Goal: Task Accomplishment & Management: Manage account settings

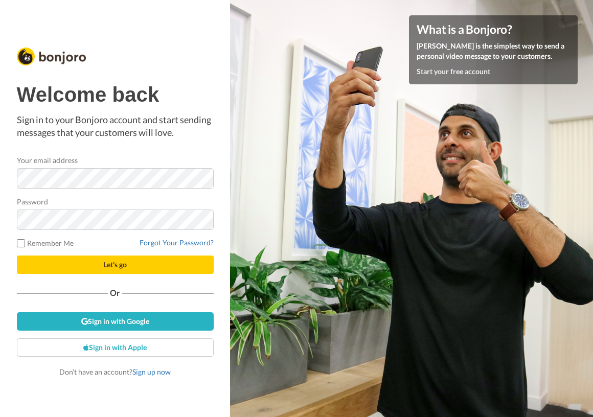
click at [0, 417] on nordpass-portal at bounding box center [0, 417] width 0 height 0
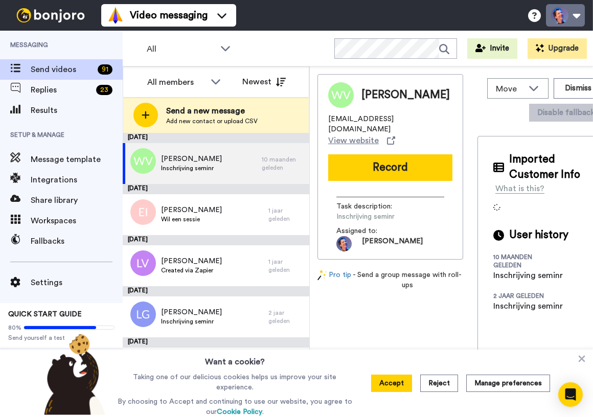
click at [571, 18] on button at bounding box center [565, 15] width 39 height 22
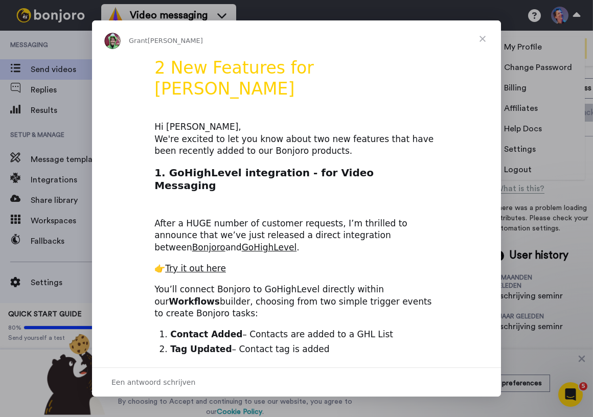
click at [480, 35] on span "Sluiten" at bounding box center [482, 38] width 37 height 37
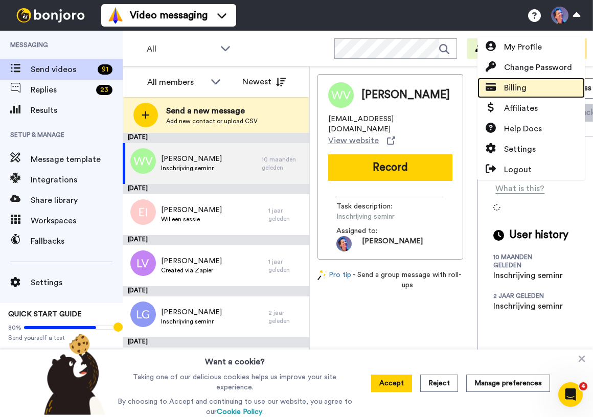
click at [514, 88] on span "Billing" at bounding box center [515, 88] width 22 height 12
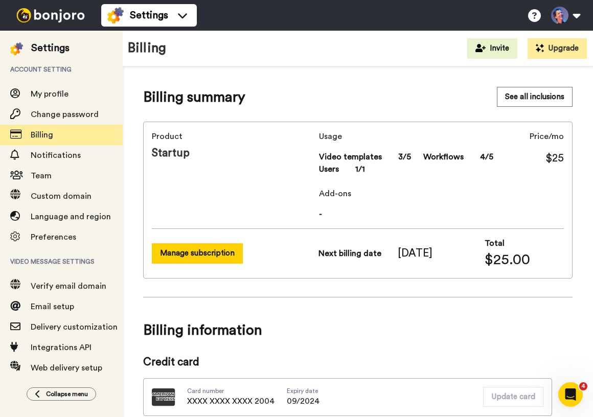
click at [223, 257] on button "Manage subscription" at bounding box center [197, 253] width 91 height 20
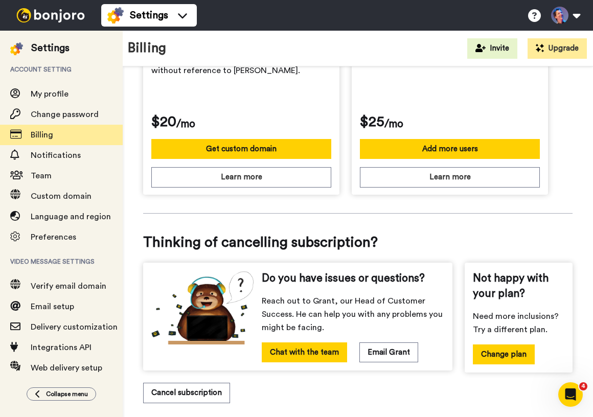
scroll to position [472, 0]
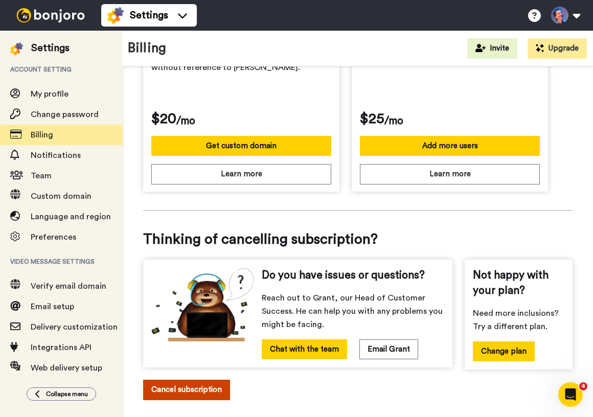
click at [184, 380] on button "Cancel subscription" at bounding box center [186, 390] width 87 height 20
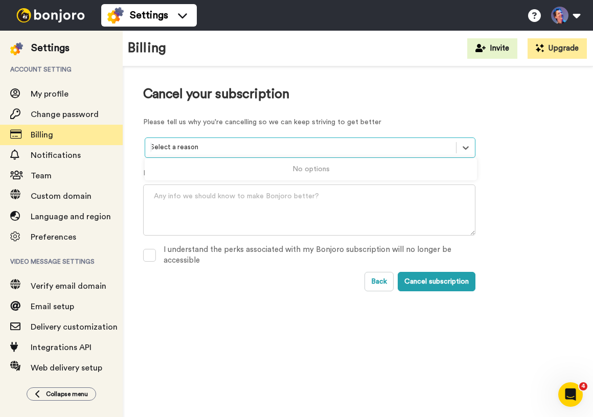
click at [259, 145] on div at bounding box center [300, 148] width 301 height 12
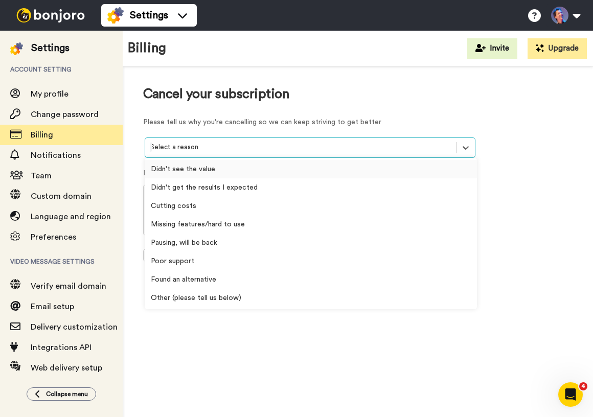
click at [259, 145] on div at bounding box center [300, 148] width 301 height 12
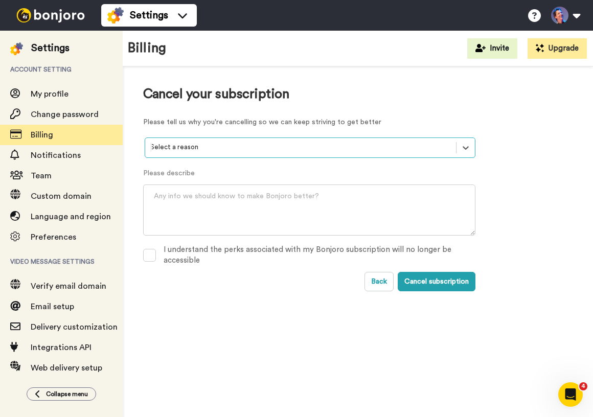
click at [259, 145] on div at bounding box center [300, 148] width 301 height 12
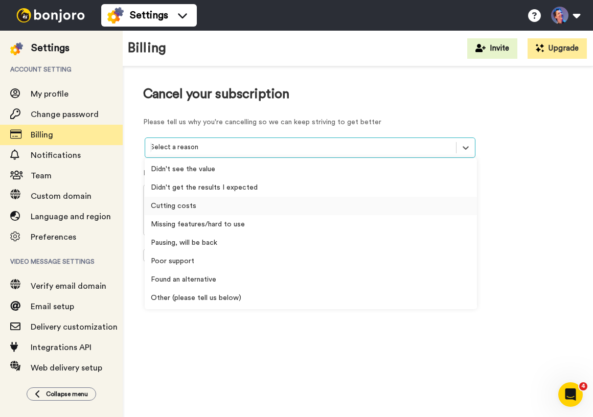
click at [236, 207] on div "Cutting costs" at bounding box center [311, 206] width 332 height 18
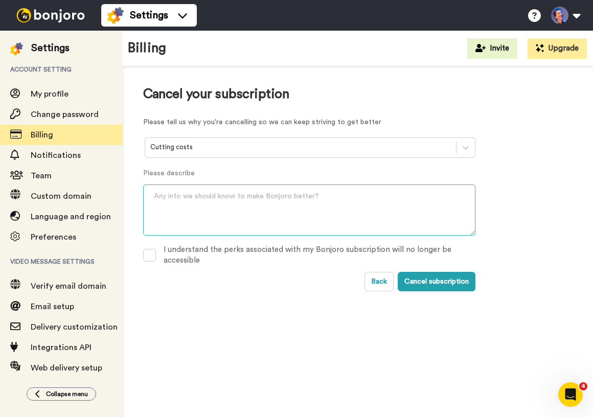
click at [224, 207] on textarea at bounding box center [309, 210] width 332 height 51
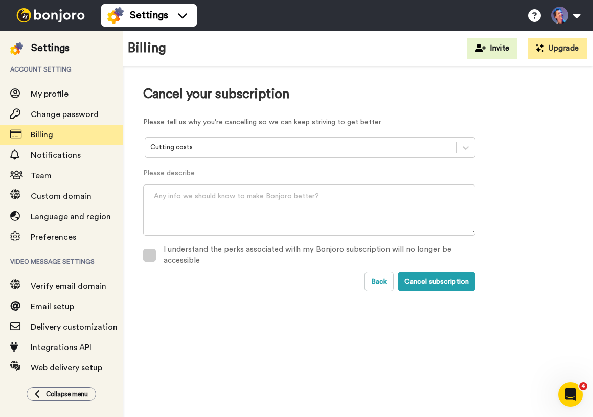
click at [148, 256] on span at bounding box center [149, 255] width 13 height 13
click at [433, 280] on button "Cancel subscription" at bounding box center [437, 281] width 78 height 19
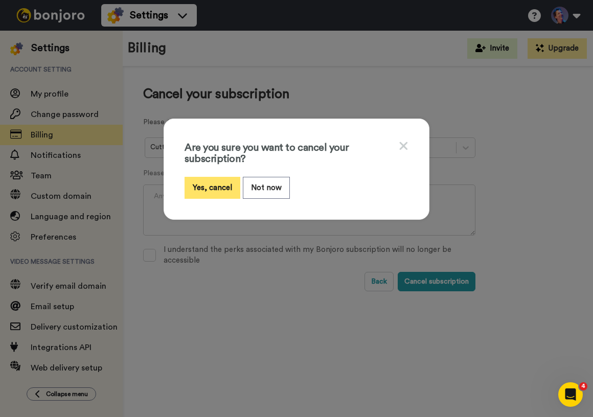
click at [215, 188] on button "Yes, cancel" at bounding box center [213, 188] width 56 height 22
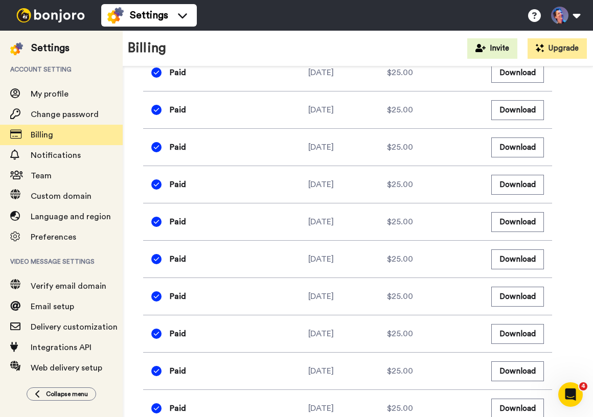
scroll to position [1126, 0]
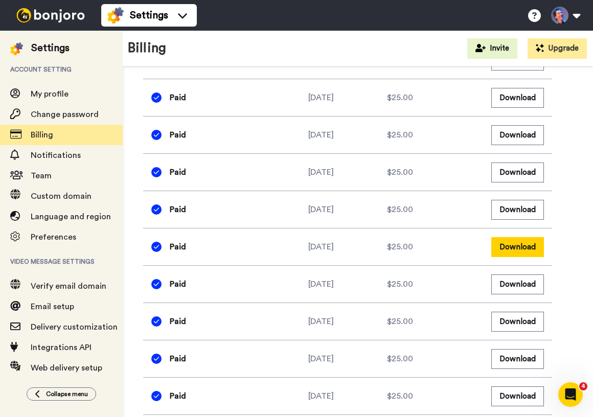
click at [514, 237] on button "Download" at bounding box center [517, 247] width 53 height 20
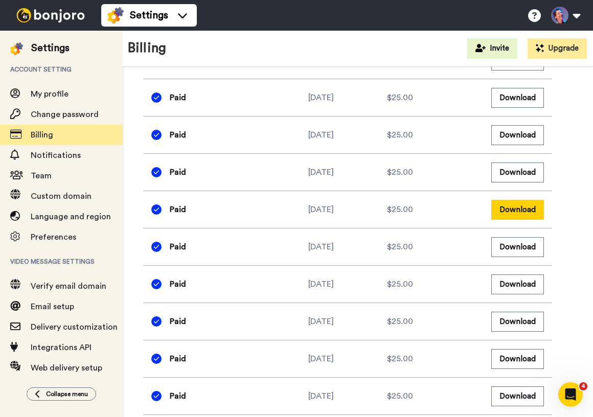
click at [528, 202] on button "Download" at bounding box center [517, 210] width 53 height 20
click at [518, 163] on button "Download" at bounding box center [517, 173] width 53 height 20
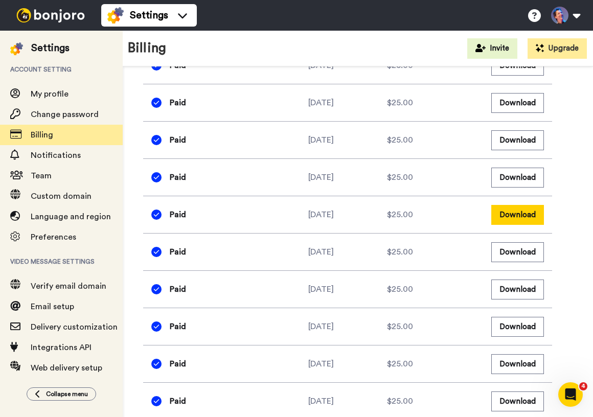
scroll to position [1075, 0]
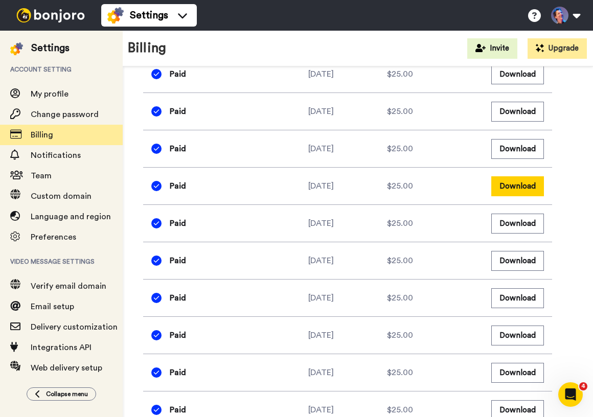
click at [519, 176] on button "Download" at bounding box center [517, 186] width 53 height 20
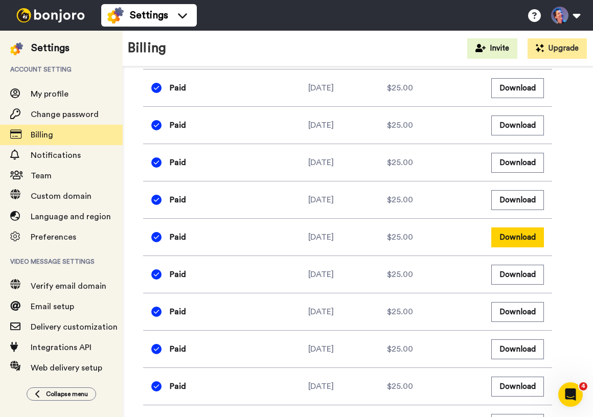
scroll to position [1020, 0]
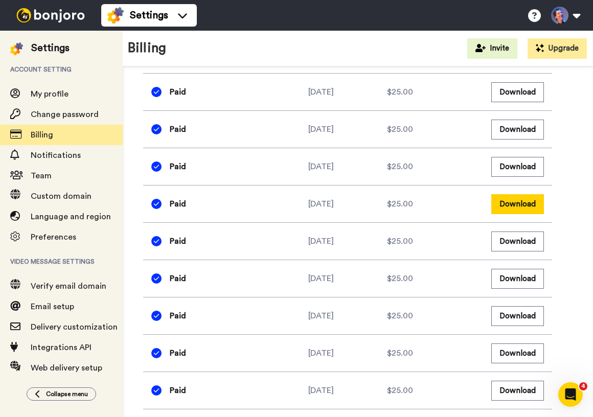
click at [520, 194] on button "Download" at bounding box center [517, 204] width 53 height 20
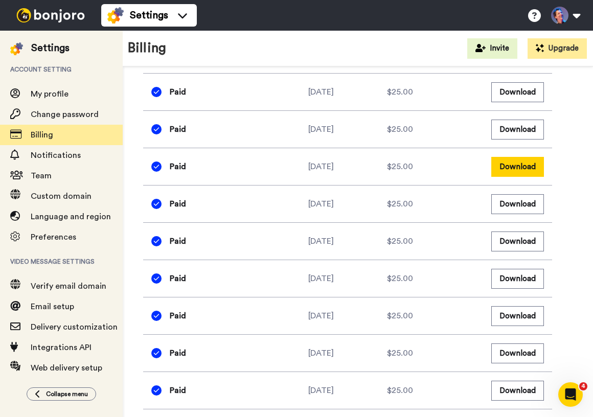
click at [520, 157] on button "Download" at bounding box center [517, 167] width 53 height 20
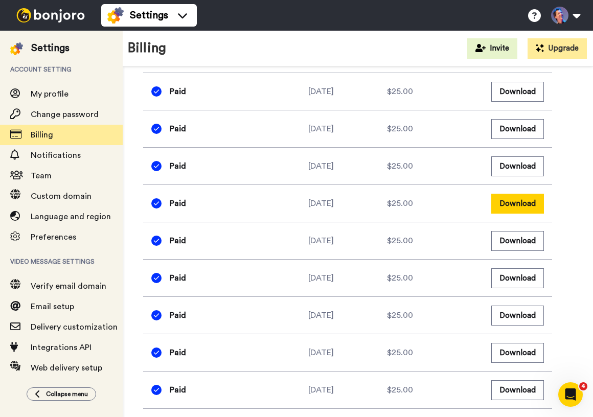
scroll to position [964, 0]
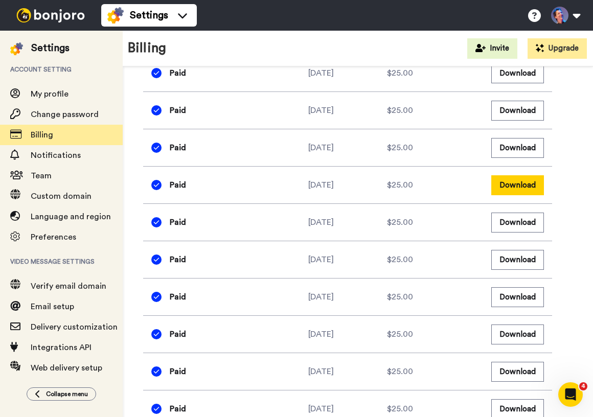
click at [520, 175] on button "Download" at bounding box center [517, 185] width 53 height 20
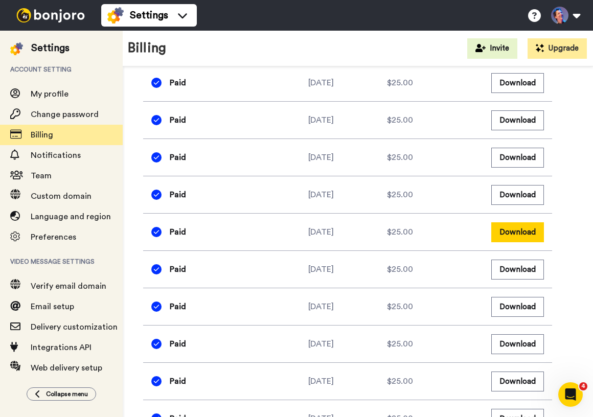
scroll to position [900, 0]
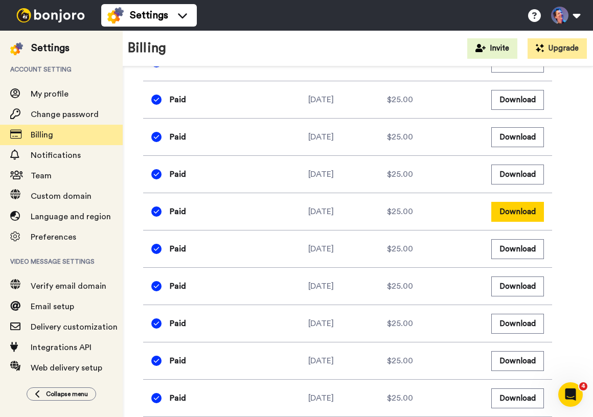
click at [521, 202] on button "Download" at bounding box center [517, 212] width 53 height 20
click at [520, 165] on button "Download" at bounding box center [517, 175] width 53 height 20
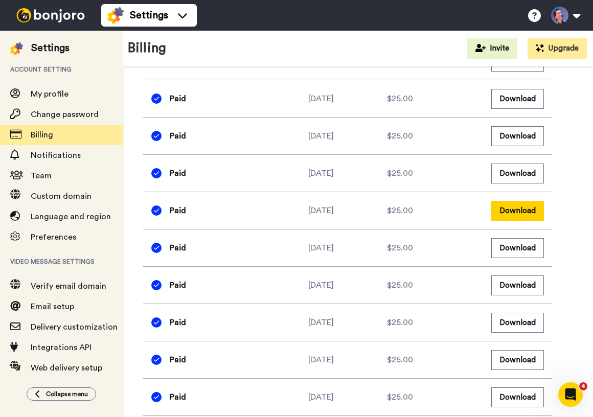
scroll to position [836, 0]
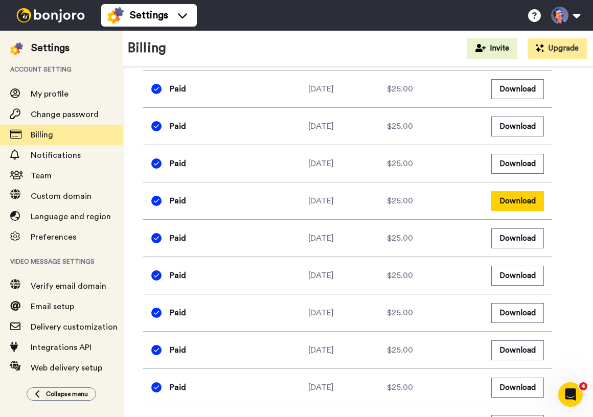
click at [520, 191] on button "Download" at bounding box center [517, 201] width 53 height 20
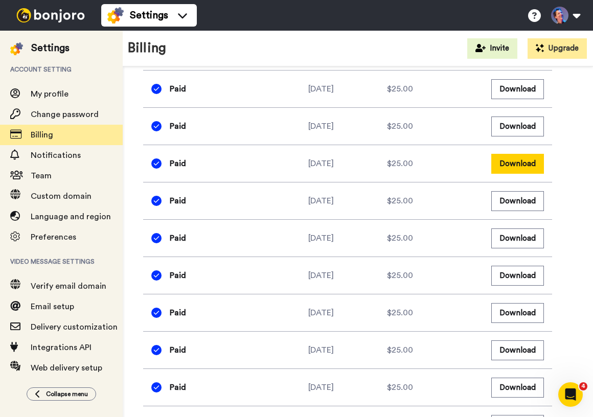
click at [519, 154] on button "Download" at bounding box center [517, 164] width 53 height 20
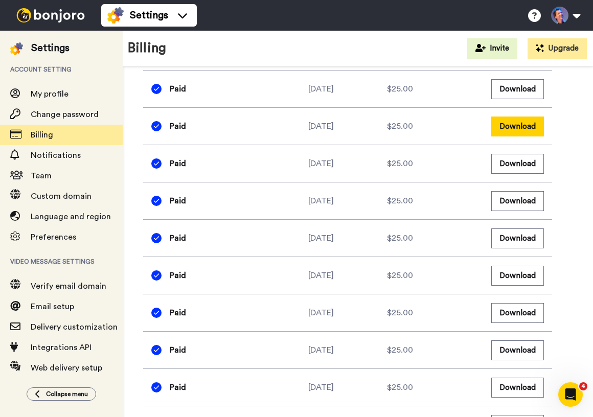
click at [517, 117] on button "Download" at bounding box center [517, 127] width 53 height 20
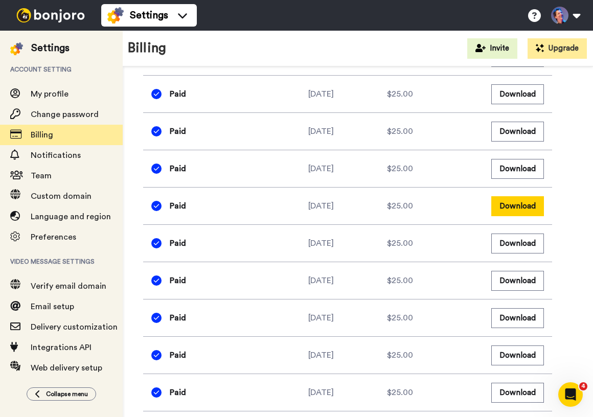
scroll to position [751, 0]
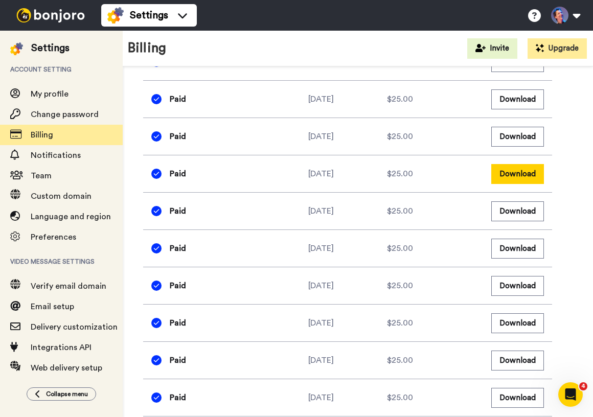
click at [519, 164] on button "Download" at bounding box center [517, 174] width 53 height 20
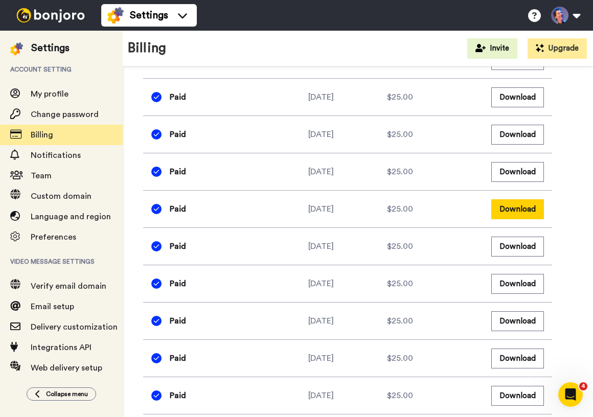
scroll to position [696, 0]
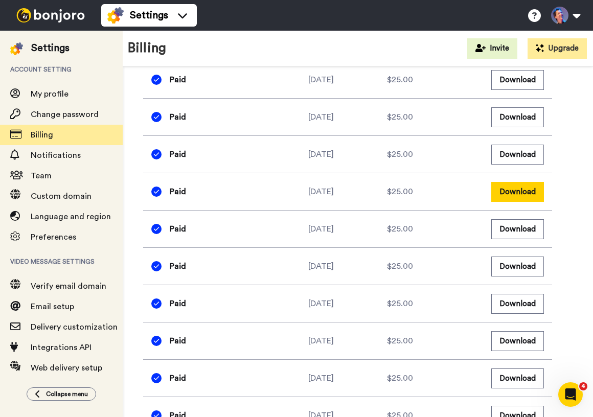
click at [519, 183] on button "Download" at bounding box center [517, 192] width 53 height 20
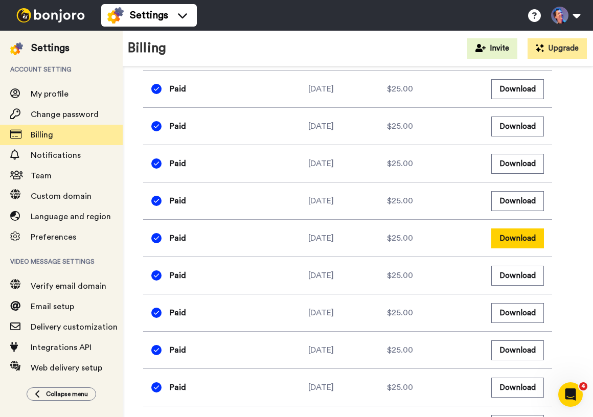
scroll to position [647, 0]
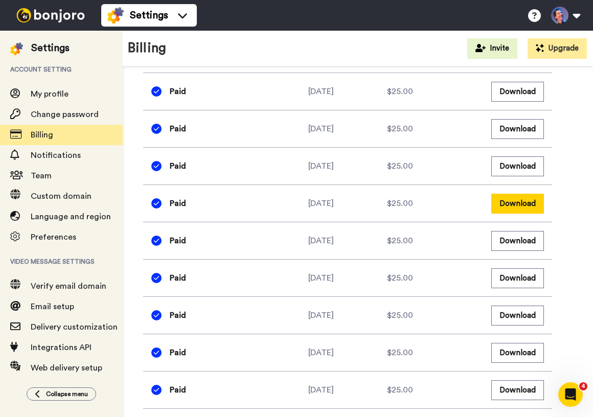
click at [520, 194] on button "Download" at bounding box center [517, 204] width 53 height 20
click at [580, 154] on div "Billing summary See all inclusions Product Startup Your subscription will end […" at bounding box center [358, 167] width 470 height 1495
click at [533, 156] on button "Download" at bounding box center [517, 166] width 53 height 20
click at [525, 119] on button "Download" at bounding box center [517, 129] width 53 height 20
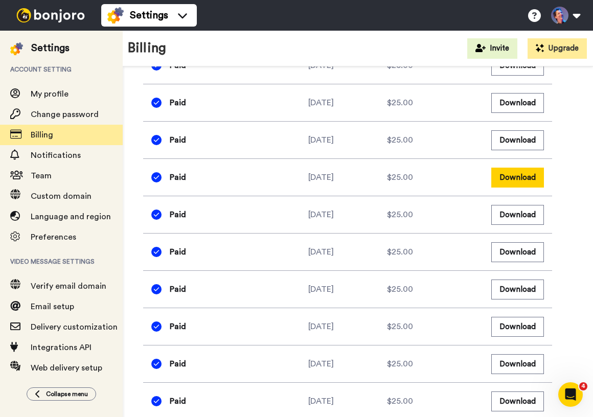
scroll to position [571, 0]
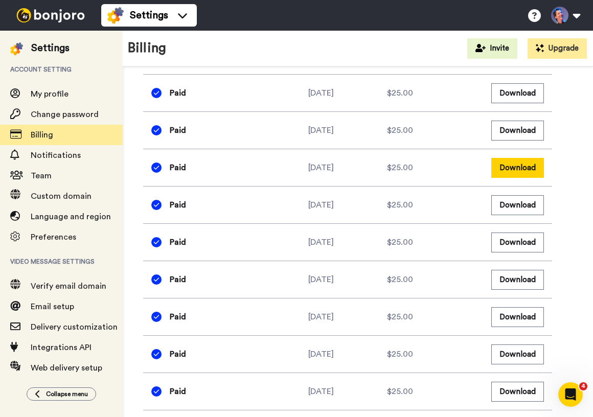
click at [526, 158] on button "Download" at bounding box center [517, 168] width 53 height 20
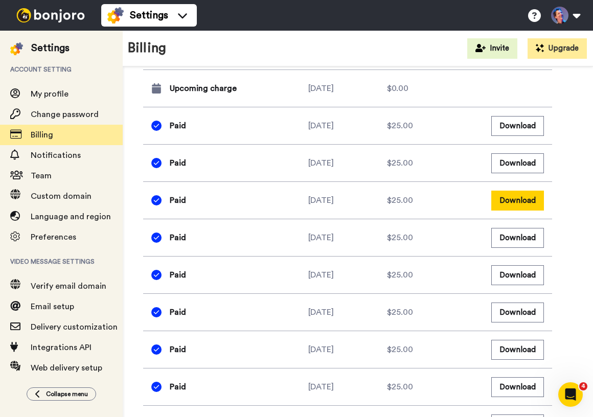
scroll to position [531, 0]
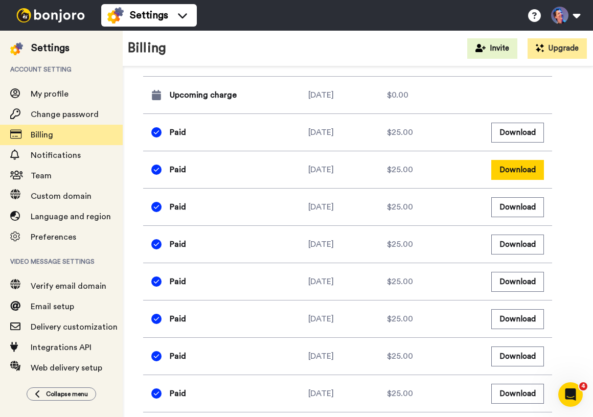
click at [522, 160] on button "Download" at bounding box center [517, 170] width 53 height 20
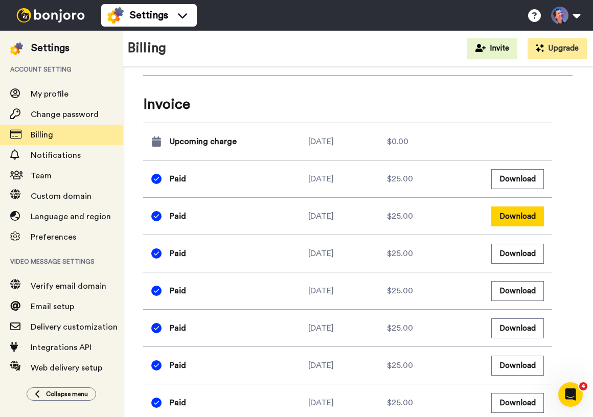
scroll to position [483, 0]
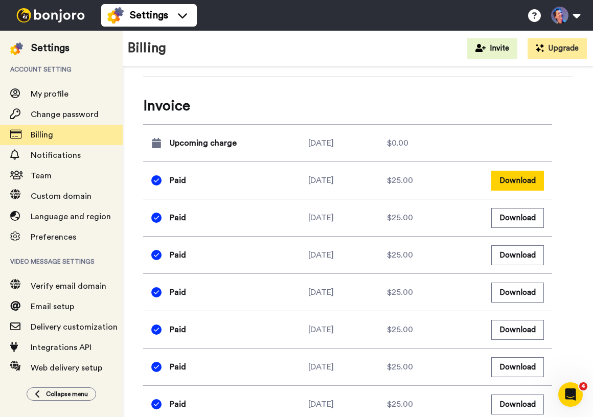
click at [526, 171] on button "Download" at bounding box center [517, 181] width 53 height 20
